Goal: Check status: Check status

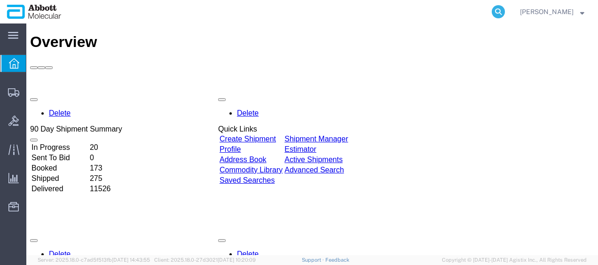
click at [505, 12] on icon at bounding box center [498, 11] width 13 height 13
click at [343, 13] on input "search" at bounding box center [349, 11] width 286 height 23
paste input "526974749"
type input "526974749"
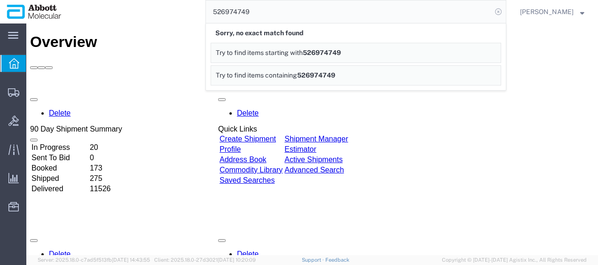
click at [505, 14] on icon at bounding box center [498, 11] width 13 height 13
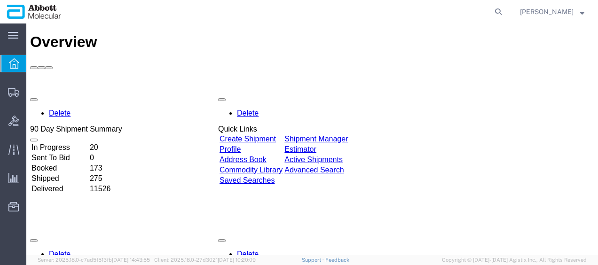
drag, startPoint x: 515, startPoint y: 8, endPoint x: 499, endPoint y: 8, distance: 15.5
click at [505, 8] on icon at bounding box center [498, 11] width 13 height 13
paste input "617870802"
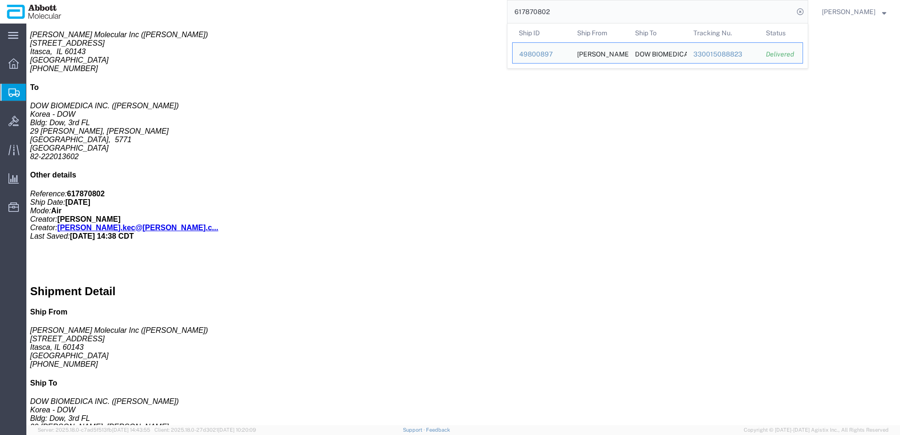
scroll to position [24, 0]
drag, startPoint x: 578, startPoint y: 9, endPoint x: 302, endPoint y: 4, distance: 275.7
paste input "414724369932"
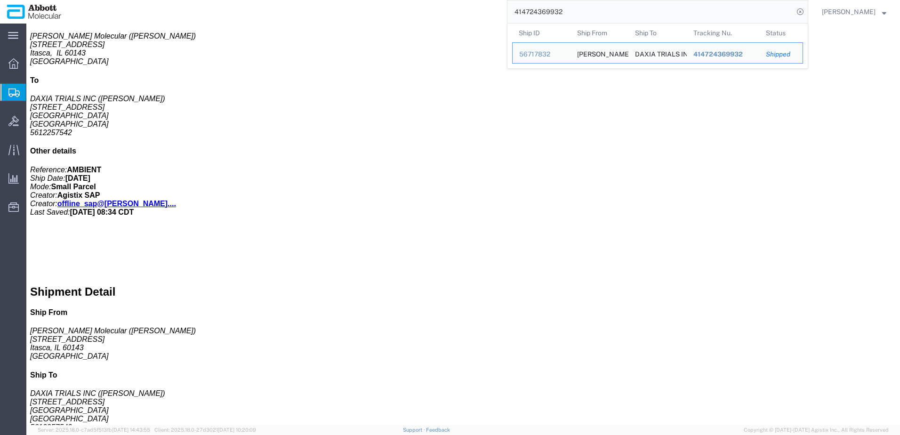
click at [598, 18] on input "414724369932" at bounding box center [650, 11] width 286 height 23
drag, startPoint x: 589, startPoint y: 11, endPoint x: 315, endPoint y: 4, distance: 274.4
paste input "search"
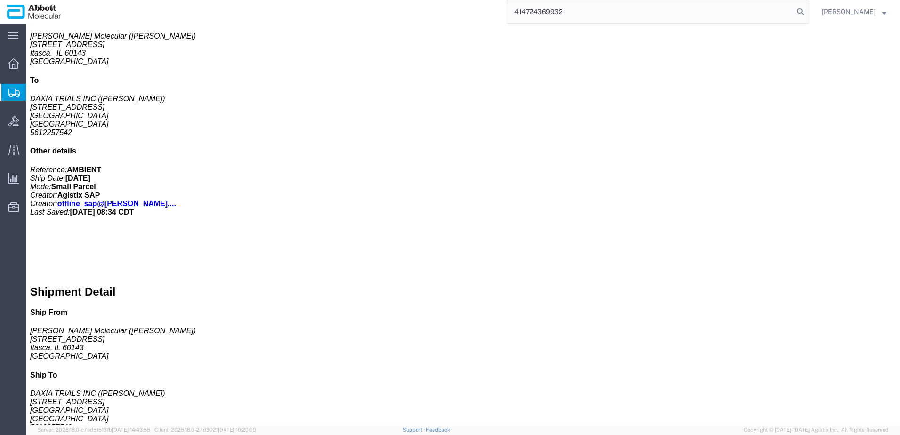
type input "414724369932"
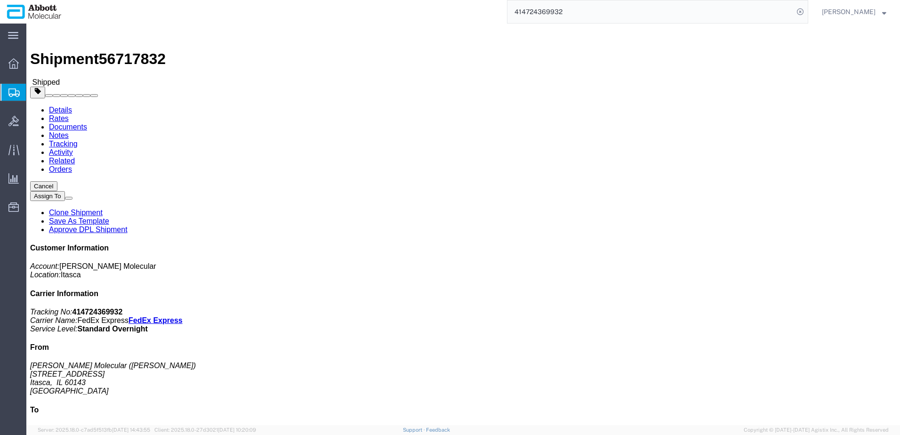
click at [598, 13] on input "414724369932" at bounding box center [650, 11] width 286 height 23
drag, startPoint x: 697, startPoint y: 234, endPoint x: 745, endPoint y: 268, distance: 59.0
click address "DAXIA TRIALS INC (HEATHER LYNCH) 851 BROKEN SOUND PKWY NW STE 125 BOCA RATON, F…"
copy address "DAXIA TRIALS INC (HEATHER LYNCH) 851 BROKEN SOUND PKWY NW STE 125 BOCA RATON, F…"
